Goal: Complete application form

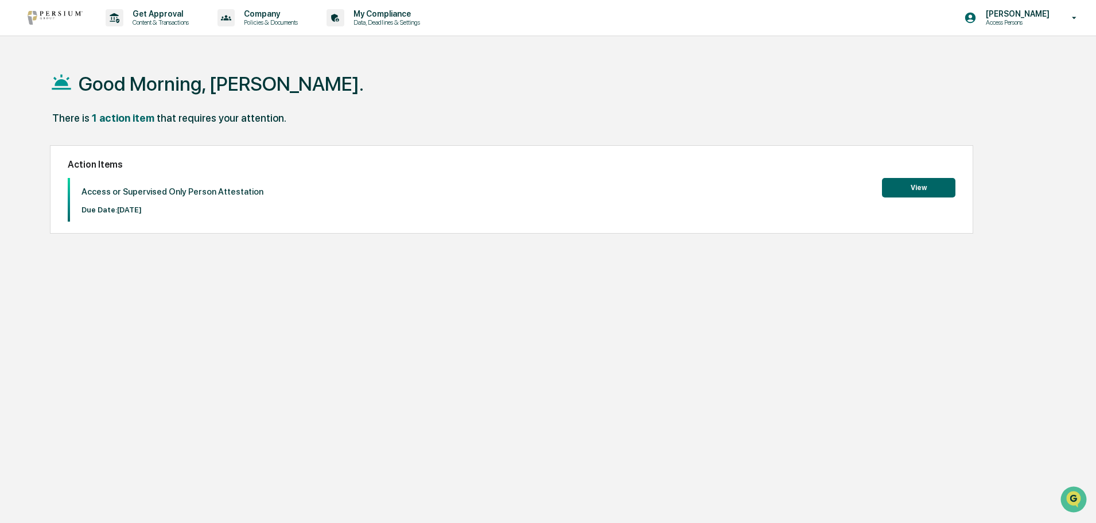
click at [920, 186] on button "View" at bounding box center [918, 188] width 73 height 20
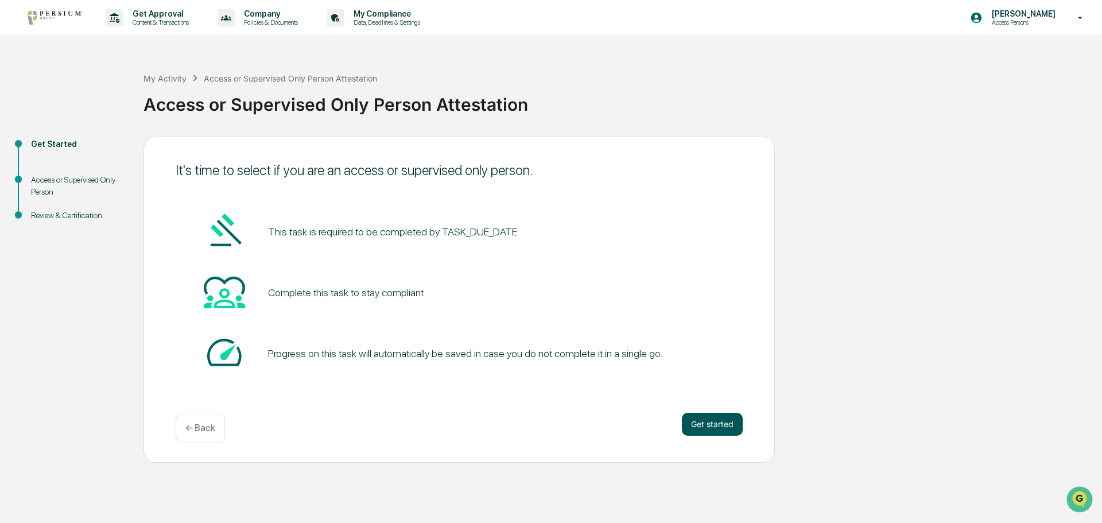
click at [696, 426] on button "Get started" at bounding box center [712, 424] width 61 height 23
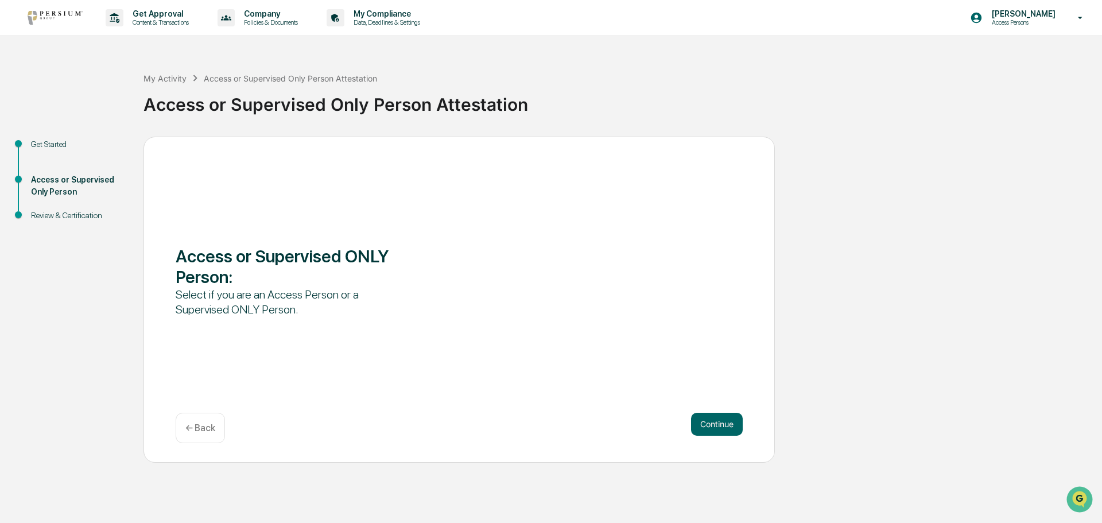
click at [309, 264] on div "Access or Supervised ONLY Person :" at bounding box center [289, 266] width 227 height 41
click at [706, 427] on button "Continue" at bounding box center [717, 424] width 52 height 23
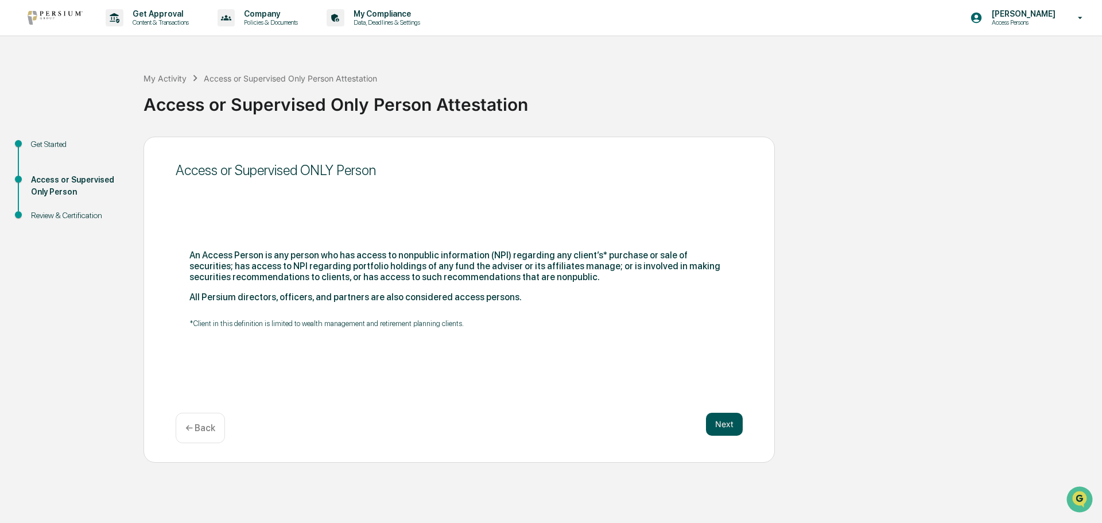
click at [719, 415] on button "Next" at bounding box center [724, 424] width 37 height 23
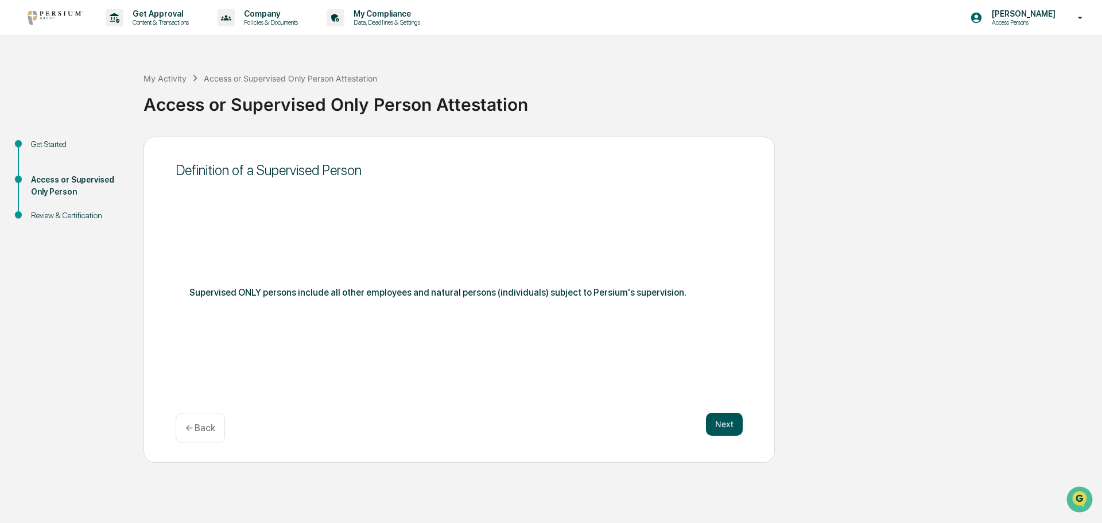
click at [723, 420] on button "Next" at bounding box center [724, 424] width 37 height 23
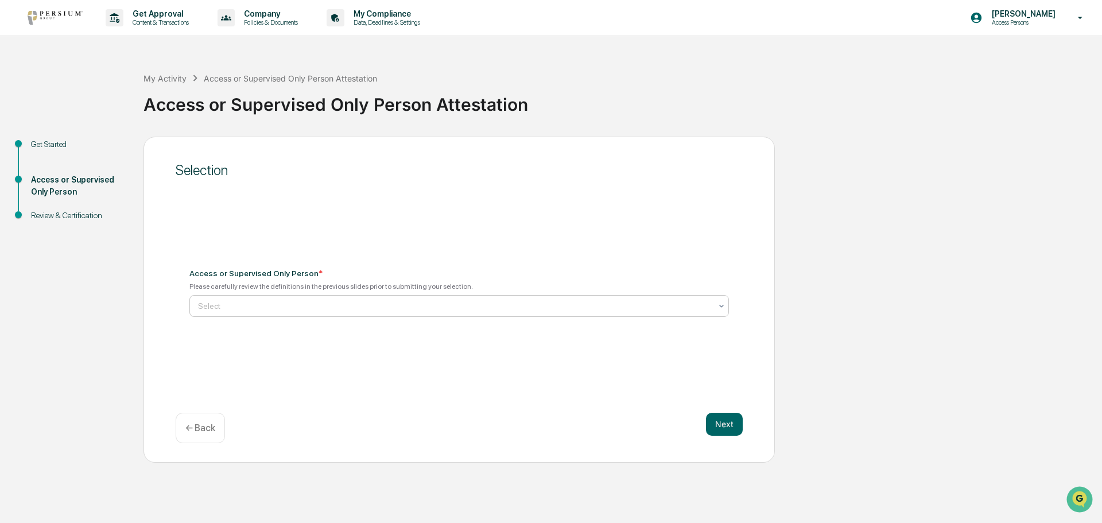
click at [281, 301] on div at bounding box center [454, 305] width 513 height 11
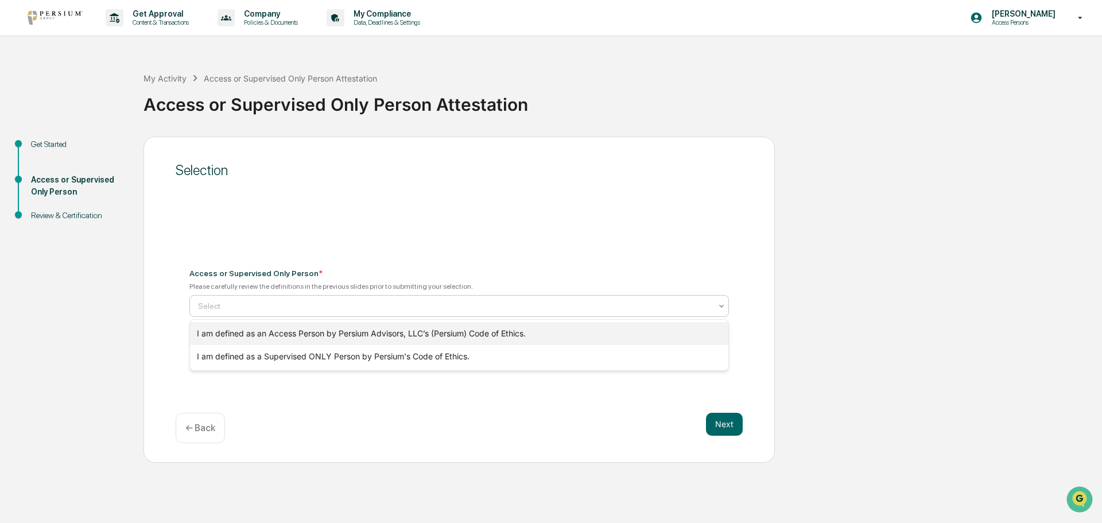
click at [294, 336] on div "I am defined as an Access Person by Persium Advisors, LLC’s (Persium) Code of E…" at bounding box center [459, 333] width 538 height 23
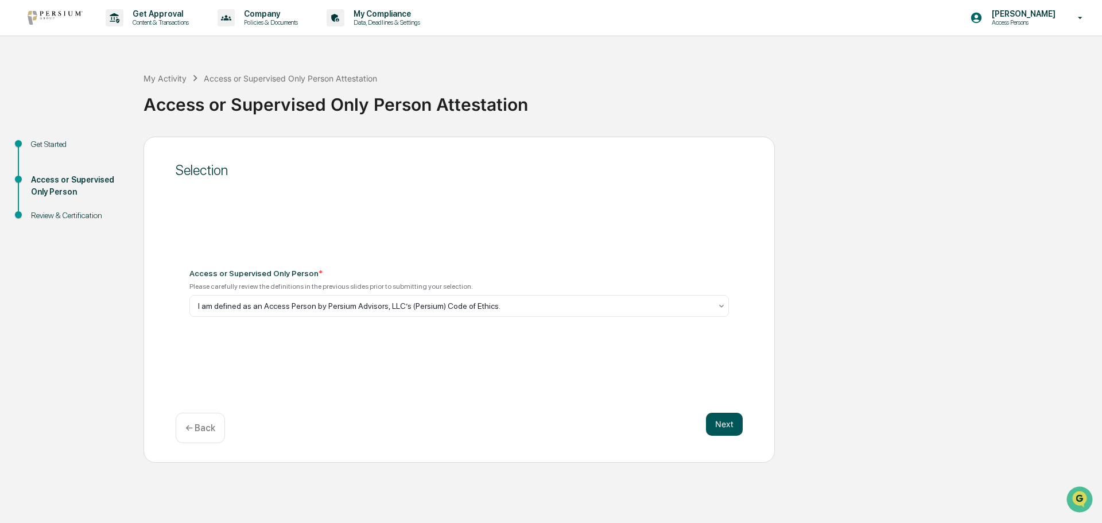
click at [715, 425] on button "Next" at bounding box center [724, 424] width 37 height 23
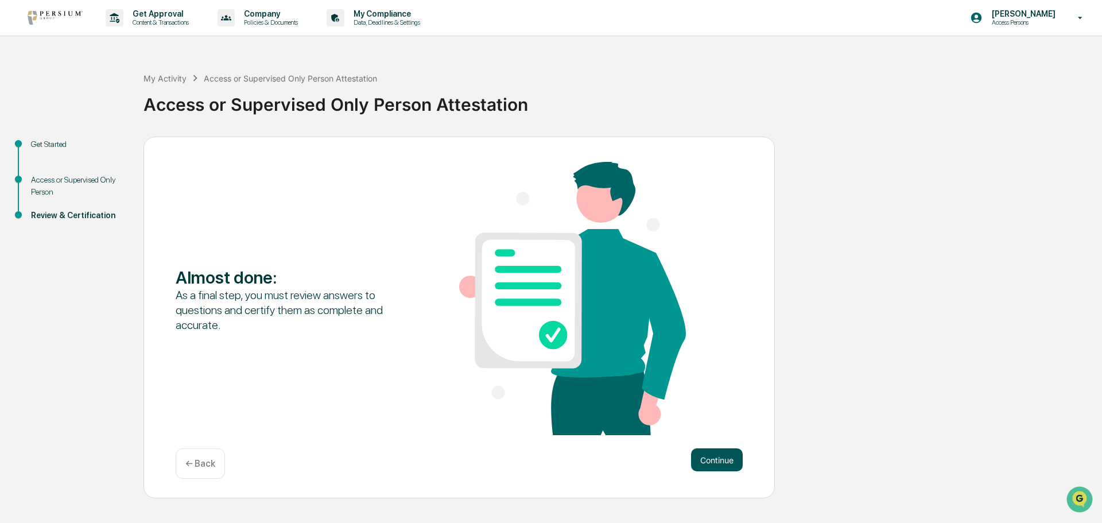
click at [705, 459] on button "Continue" at bounding box center [717, 459] width 52 height 23
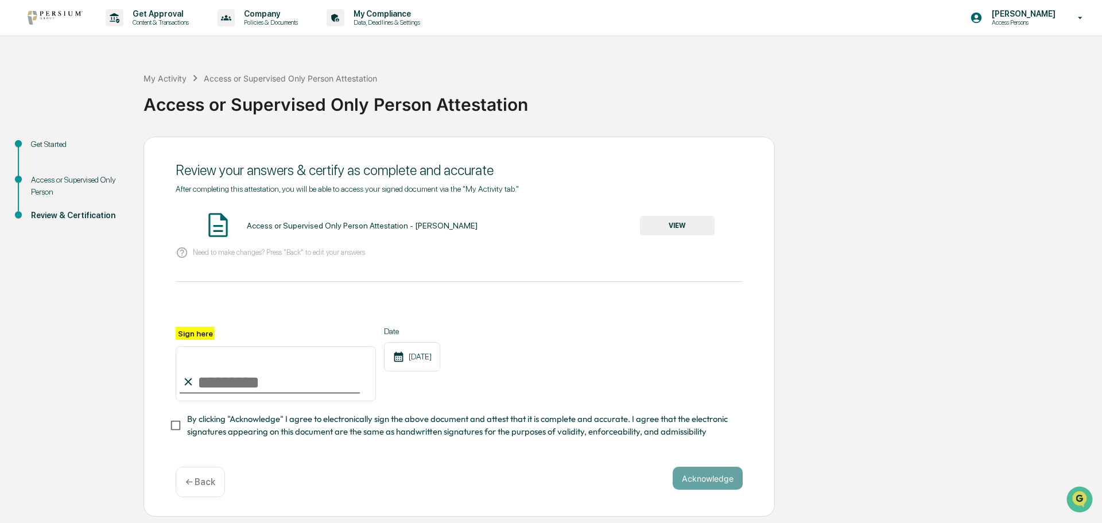
click at [651, 230] on button "VIEW" at bounding box center [677, 226] width 75 height 20
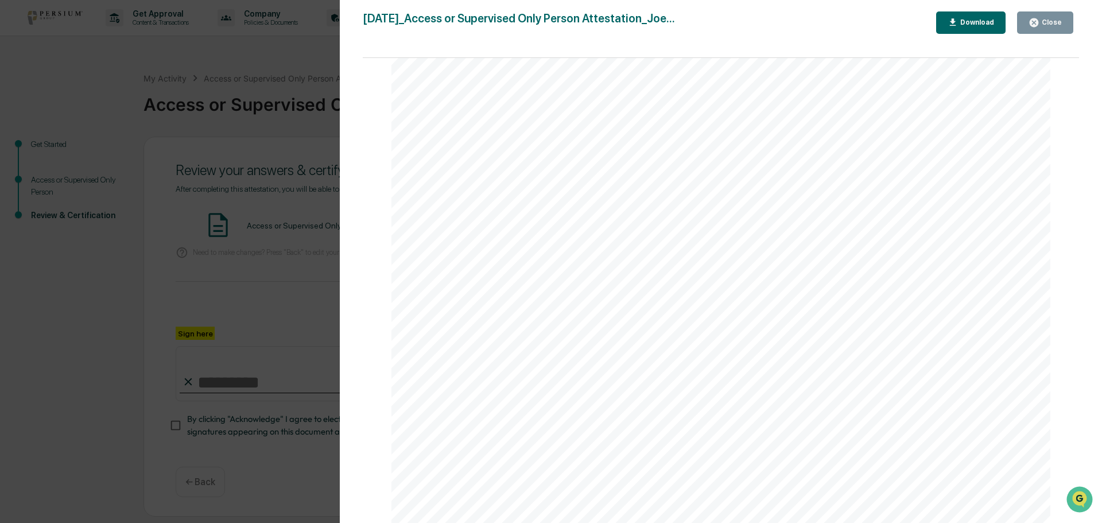
scroll to position [1462, 0]
click at [1067, 24] on button "Close" at bounding box center [1045, 22] width 56 height 22
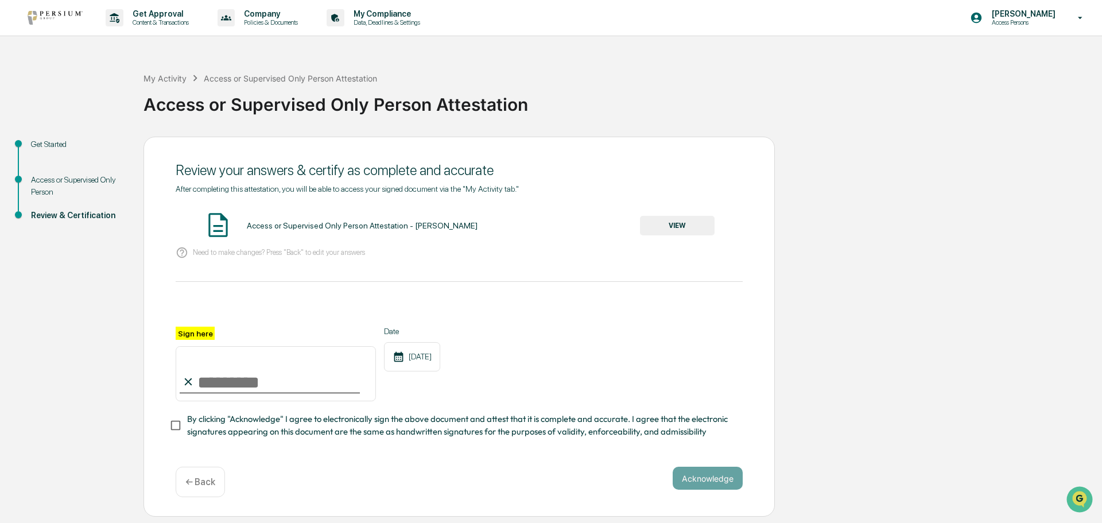
click at [267, 379] on input "Sign here" at bounding box center [276, 373] width 200 height 55
type input "**********"
click at [496, 401] on div "**********" at bounding box center [459, 364] width 567 height 75
click at [690, 476] on button "Acknowledge" at bounding box center [708, 478] width 70 height 23
